Goal: Find specific page/section: Find specific page/section

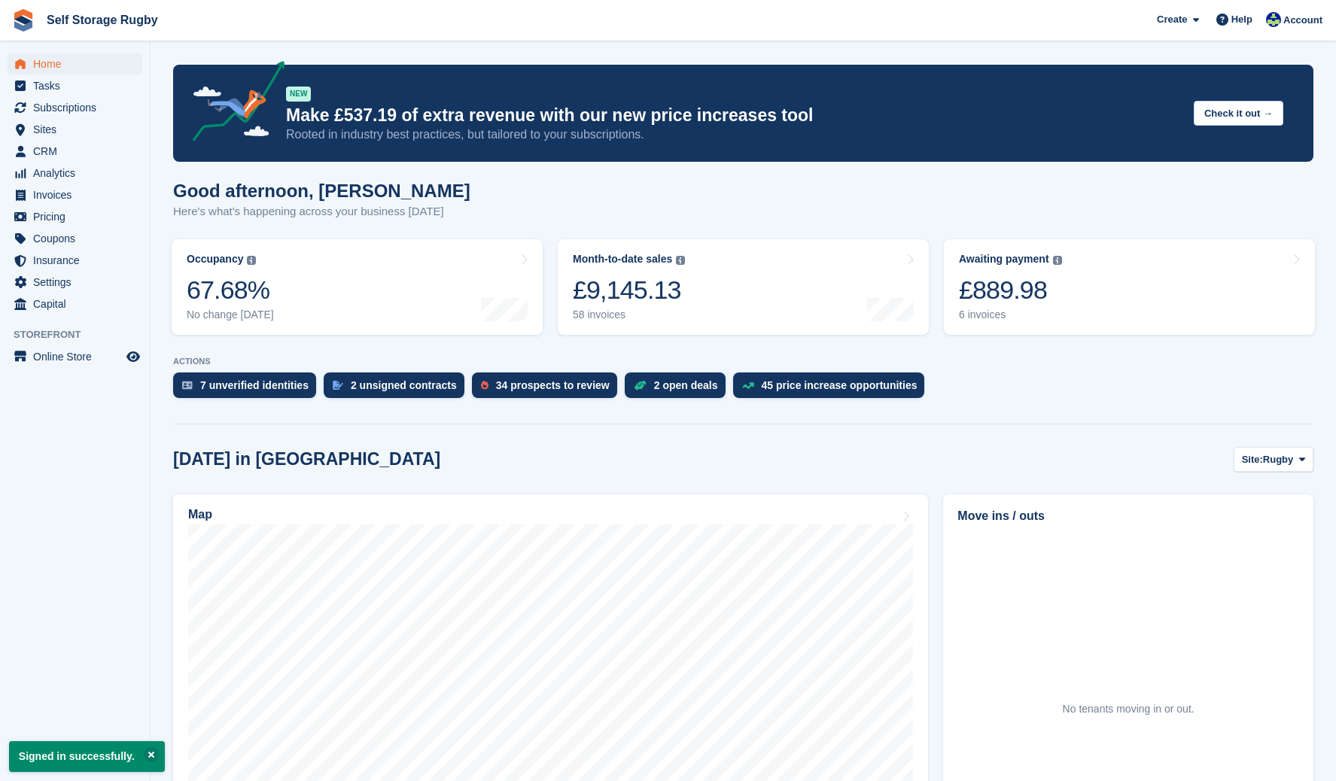
scroll to position [226, 0]
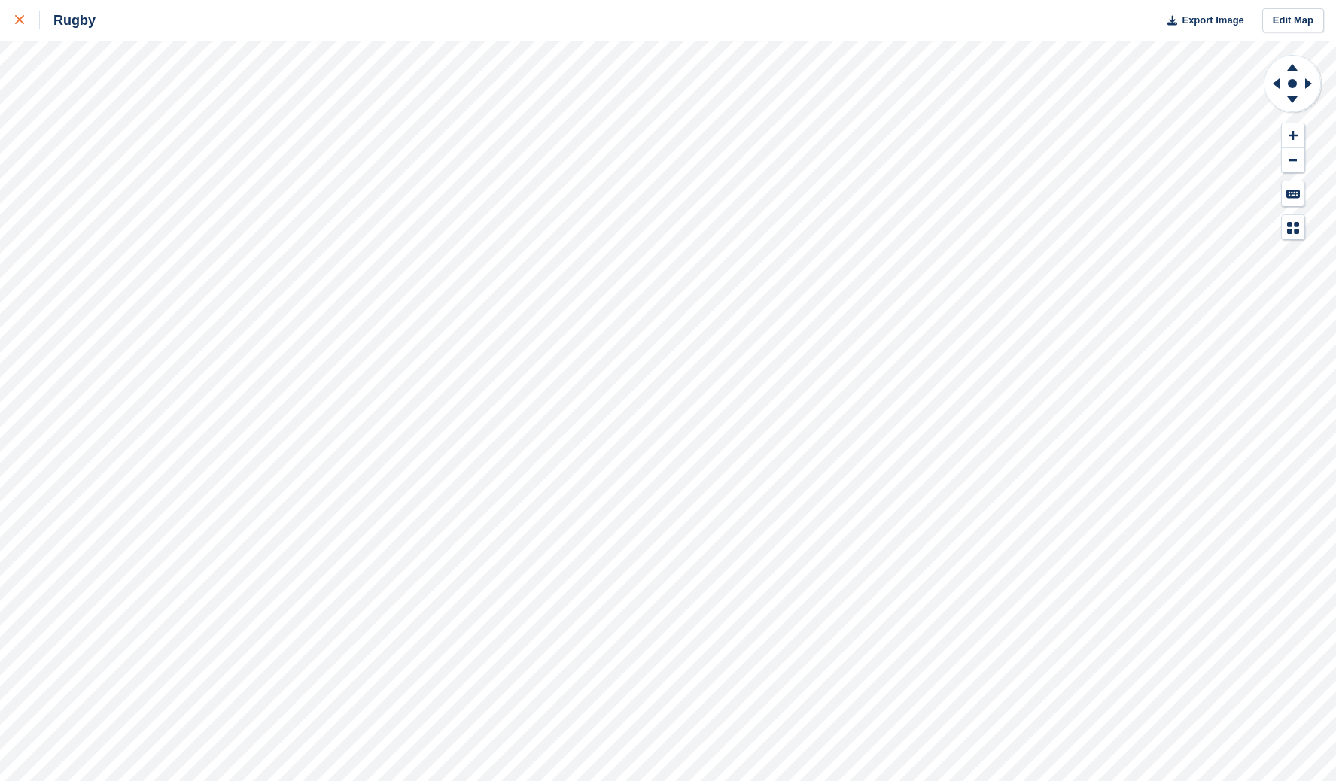
drag, startPoint x: 12, startPoint y: 26, endPoint x: 24, endPoint y: 38, distance: 16.5
click at [12, 26] on link at bounding box center [20, 20] width 40 height 41
